Goal: Information Seeking & Learning: Learn about a topic

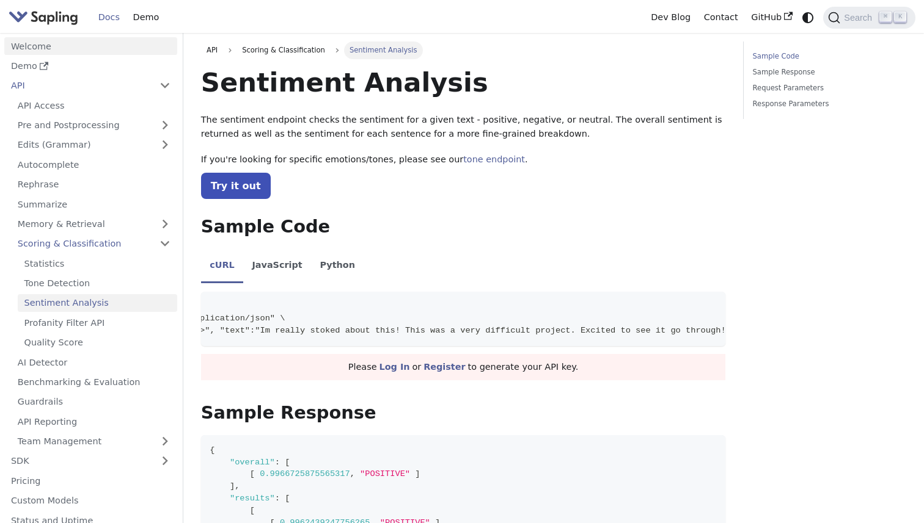
click at [29, 48] on link "Welcome" at bounding box center [90, 46] width 173 height 18
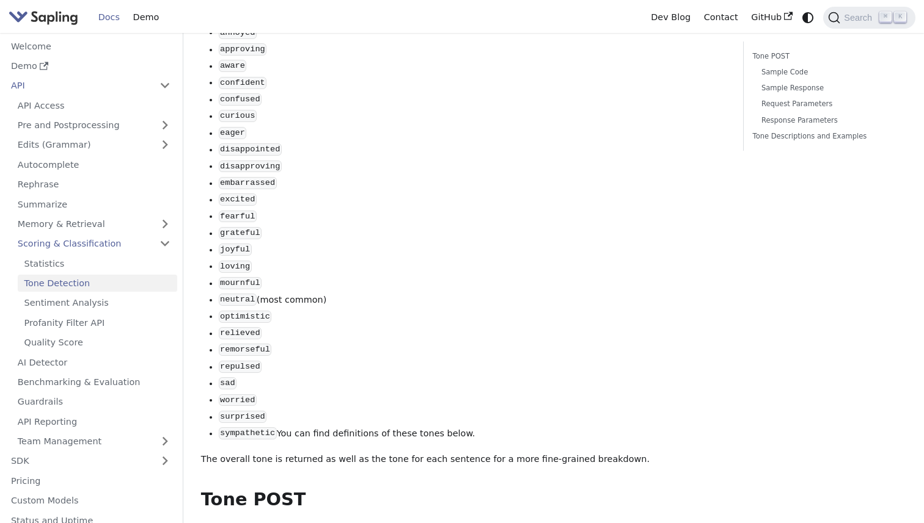
scroll to position [238, 0]
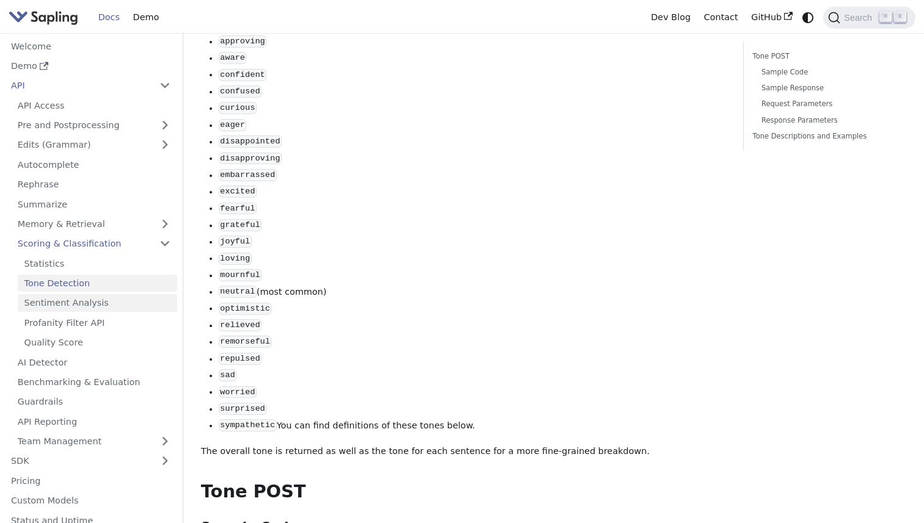
click at [86, 305] on link "Sentiment Analysis" at bounding box center [97, 303] width 159 height 18
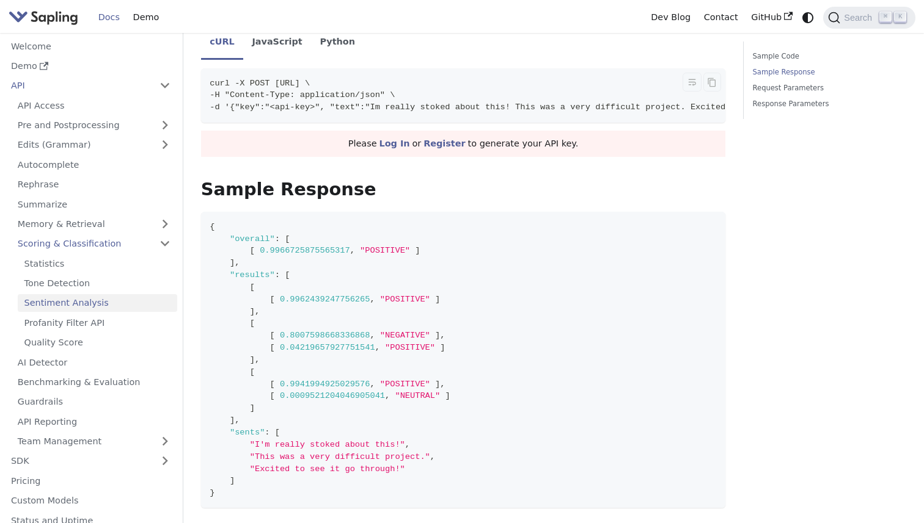
scroll to position [224, 0]
click at [100, 340] on link "Quality Score" at bounding box center [97, 343] width 159 height 18
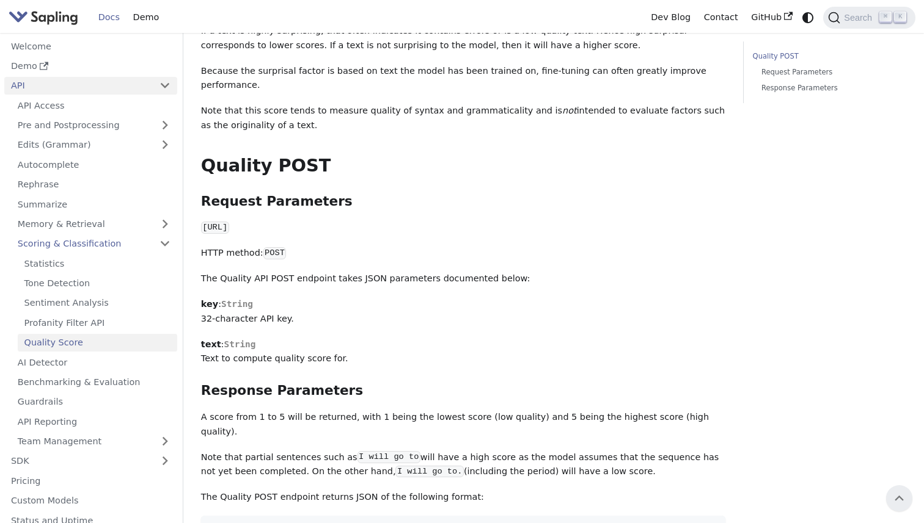
scroll to position [110, 0]
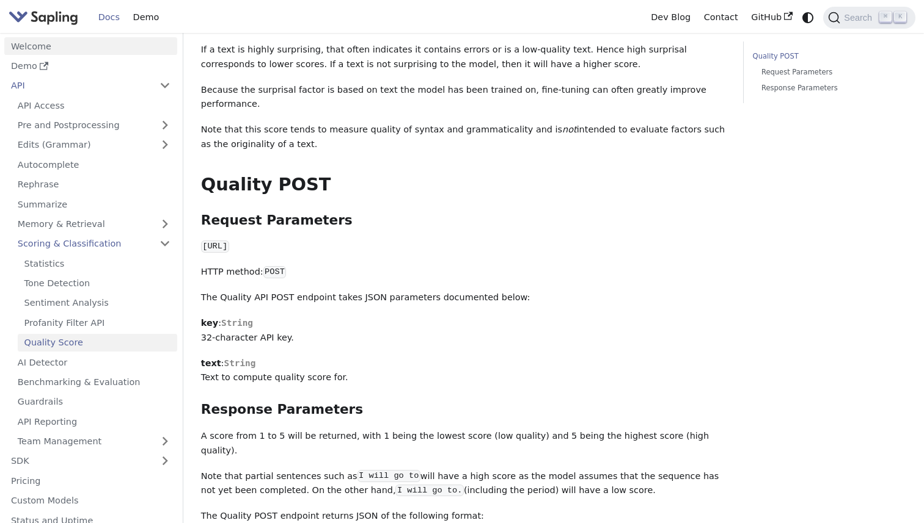
click at [23, 46] on link "Welcome" at bounding box center [90, 46] width 173 height 18
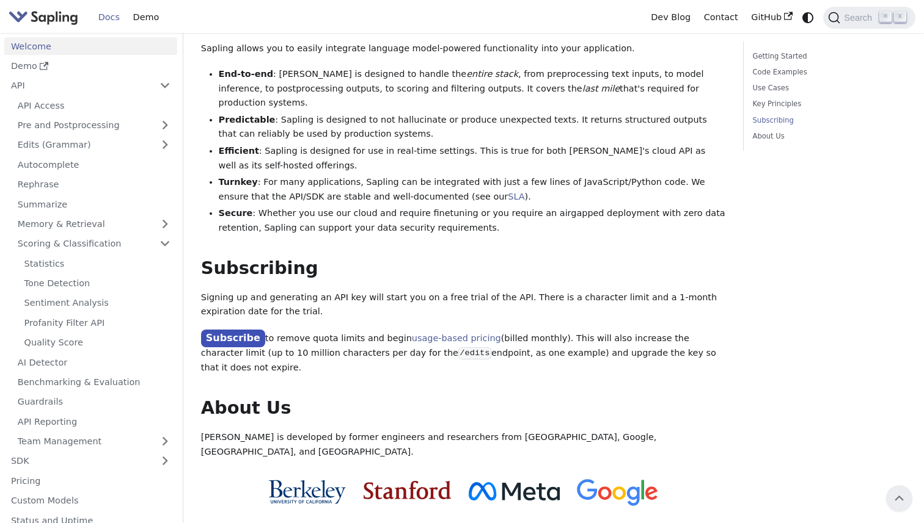
scroll to position [688, 0]
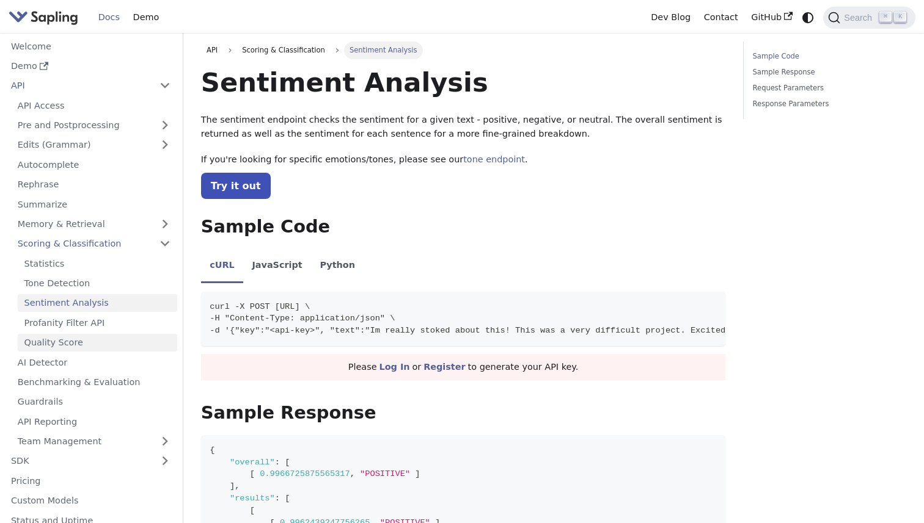
click at [57, 335] on link "Quality Score" at bounding box center [97, 343] width 159 height 18
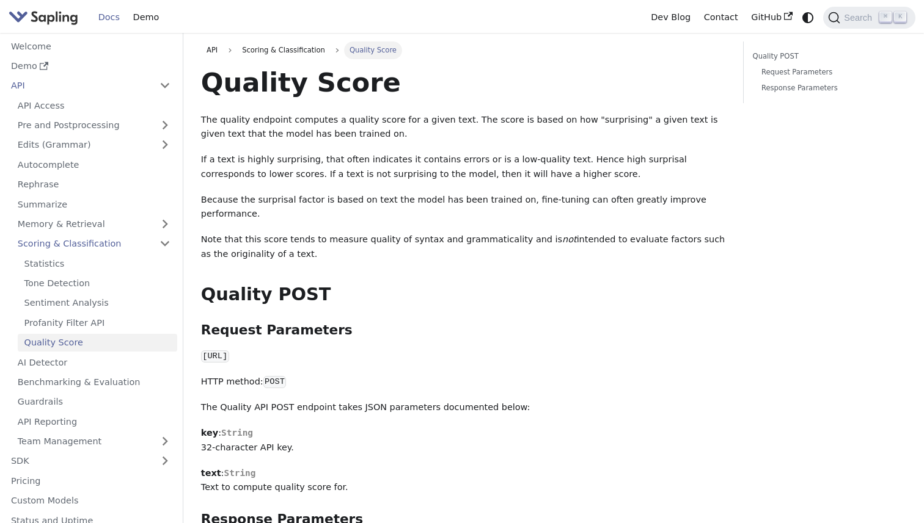
click at [48, 12] on img "Main" at bounding box center [44, 18] width 70 height 18
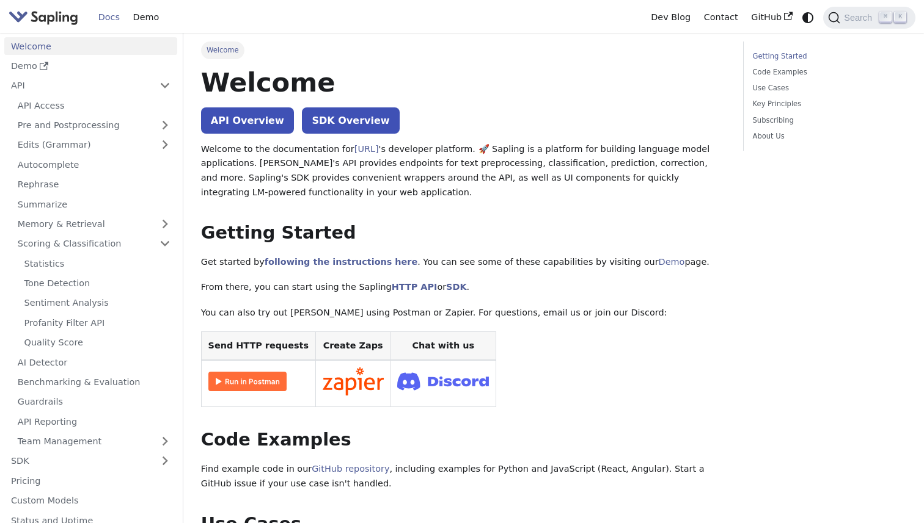
click at [33, 16] on img "Main" at bounding box center [44, 18] width 70 height 18
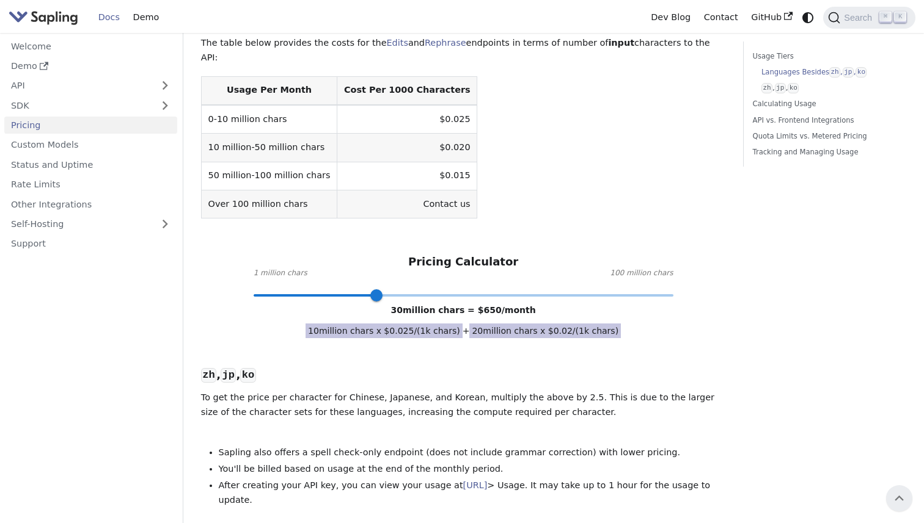
scroll to position [383, 0]
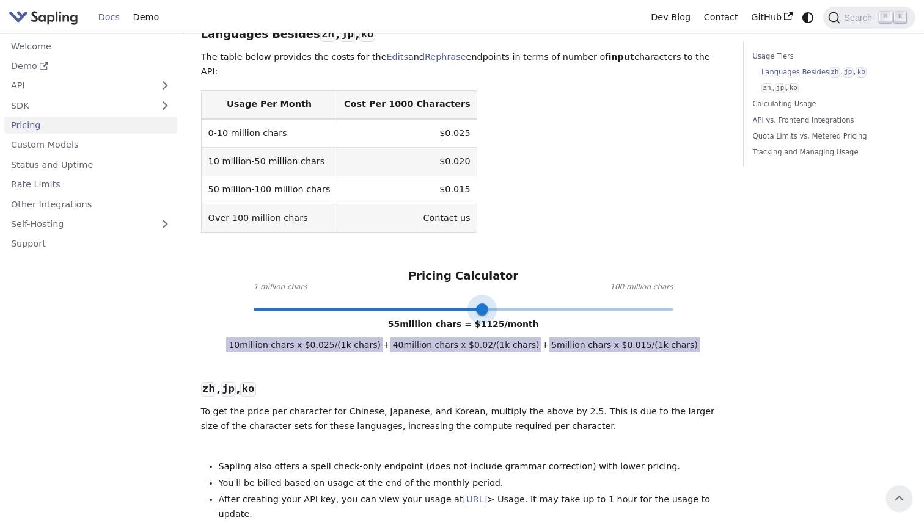
type input "32"
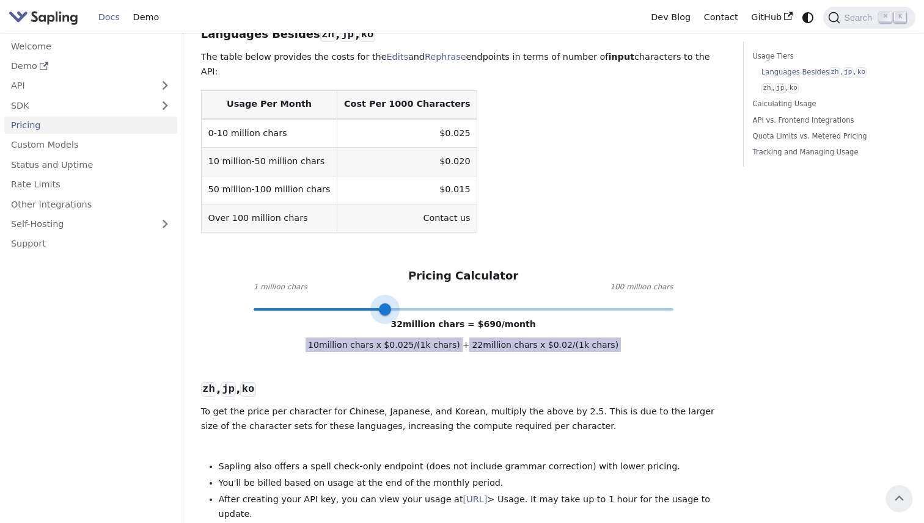
drag, startPoint x: 376, startPoint y: 263, endPoint x: 387, endPoint y: 257, distance: 11.7
click at [387, 304] on span at bounding box center [385, 310] width 12 height 12
